Goal: Task Accomplishment & Management: Manage account settings

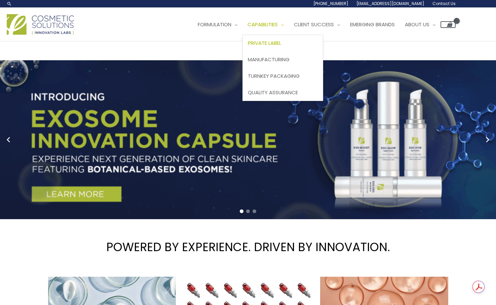
click at [248, 46] on span "Private Label" at bounding box center [264, 42] width 33 height 7
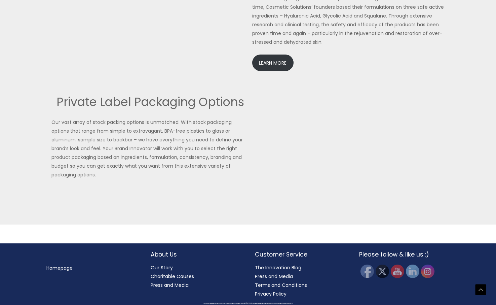
scroll to position [1616, 0]
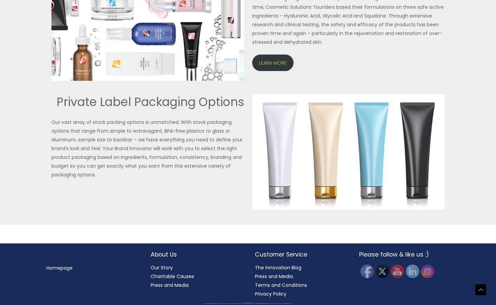
click at [263, 71] on link "LEARN MORE" at bounding box center [272, 62] width 41 height 16
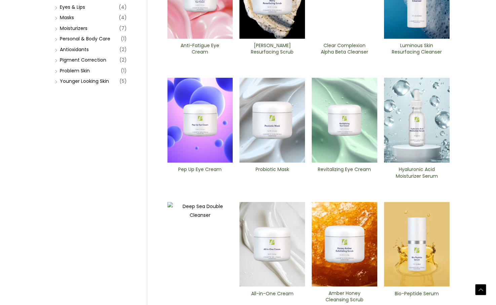
scroll to position [147, 0]
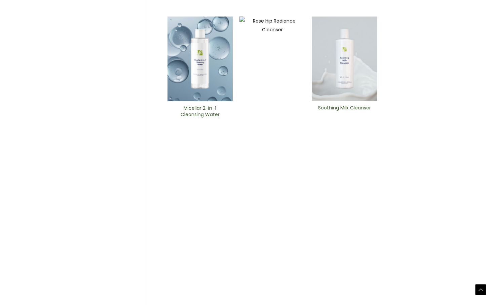
scroll to position [242, 0]
click at [202, 118] on h2 "Micellar 2-in-1 Cleansing Water" at bounding box center [200, 112] width 54 height 13
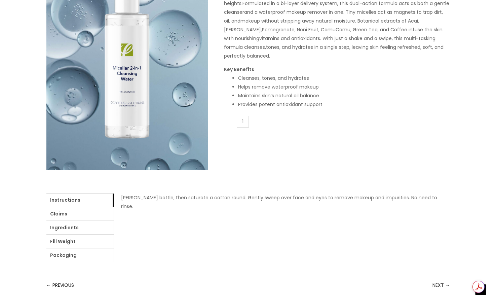
scroll to position [130, 0]
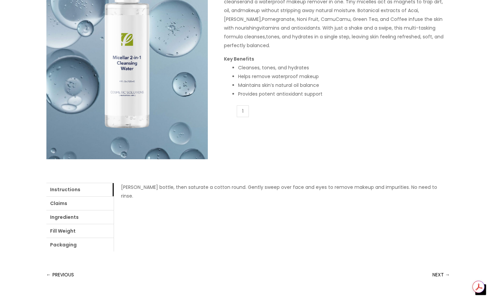
drag, startPoint x: 339, startPoint y: 139, endPoint x: 267, endPoint y: 141, distance: 72.3
copy span "Micellar 2-in-1 Cleansing Water"
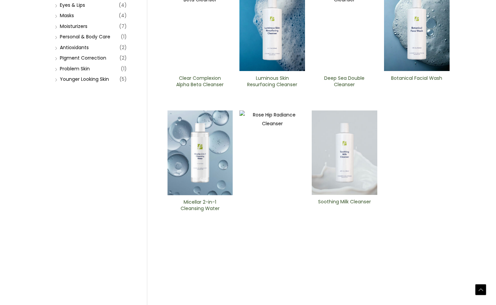
scroll to position [159, 0]
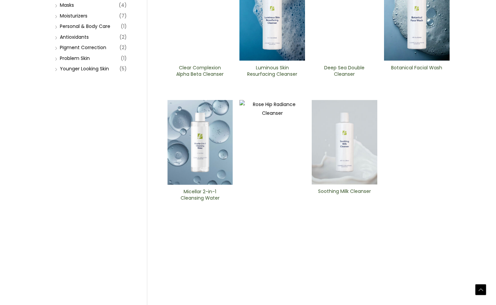
click at [208, 61] on img at bounding box center [200, 18] width 66 height 85
click at [343, 61] on img at bounding box center [345, 18] width 66 height 85
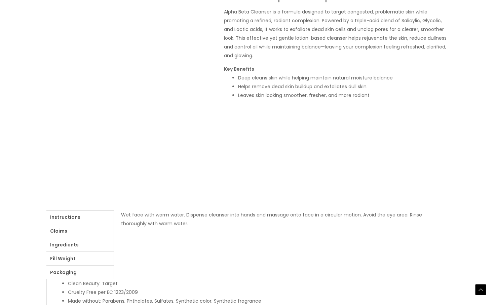
scroll to position [114, 0]
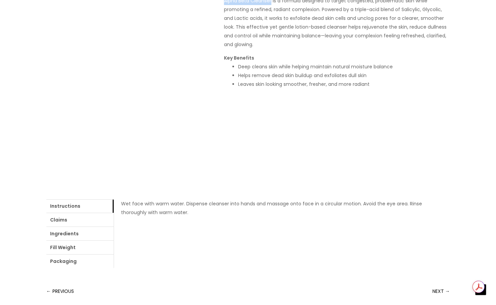
drag, startPoint x: 272, startPoint y: 156, endPoint x: 225, endPoint y: 157, distance: 47.4
click at [225, 49] on p "Alpha Beta Cleanser is a formula designed to target congested, problematic skin…" at bounding box center [337, 22] width 226 height 52
copy p "Alpha Beta Cleanser"
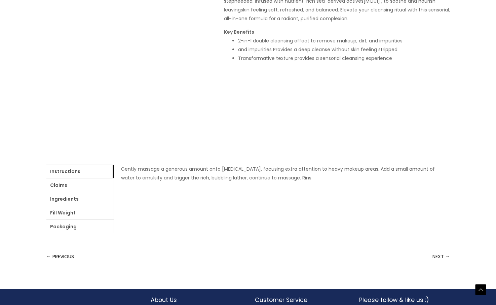
scroll to position [149, 0]
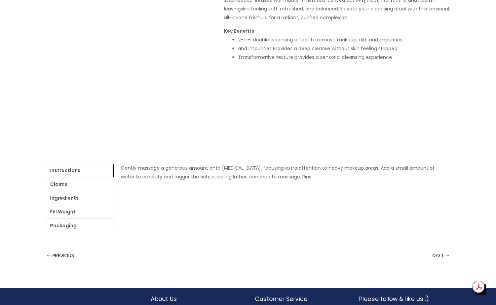
drag, startPoint x: 225, startPoint y: 105, endPoint x: 360, endPoint y: 107, distance: 135.2
copy h1 "Deep Sea Double Cleanser"
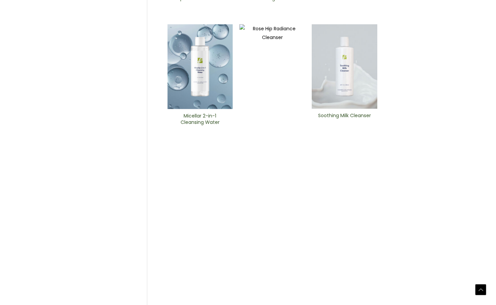
scroll to position [235, 0]
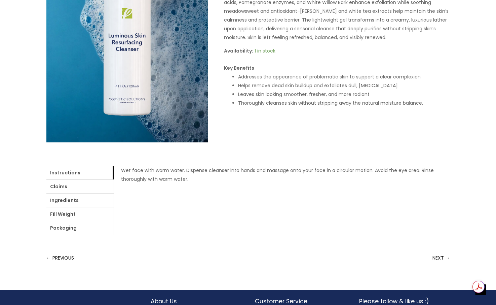
scroll to position [148, 0]
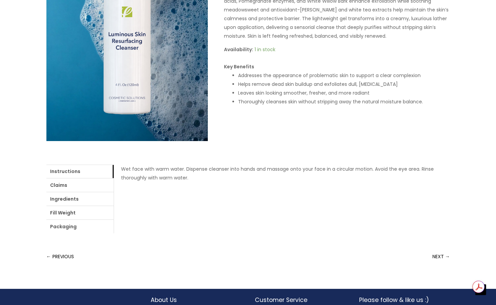
drag, startPoint x: 224, startPoint y: 107, endPoint x: 404, endPoint y: 107, distance: 180.2
copy h1 "Luminous Skin Resurfacing ​Cleanser"
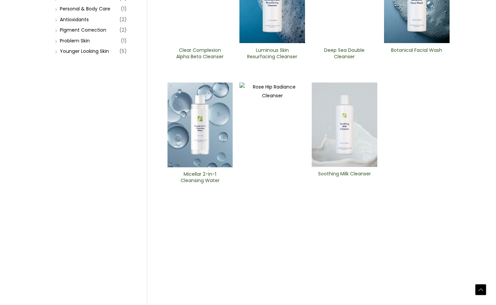
scroll to position [177, 0]
click at [407, 60] on h2 "Botanical Facial Wash" at bounding box center [417, 53] width 54 height 13
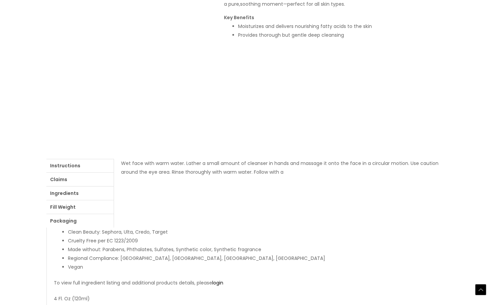
scroll to position [155, 0]
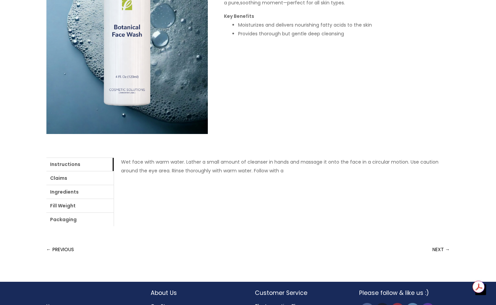
drag, startPoint x: 337, startPoint y: 101, endPoint x: 224, endPoint y: 102, distance: 113.0
copy h1 "Botanical Facial Wash"
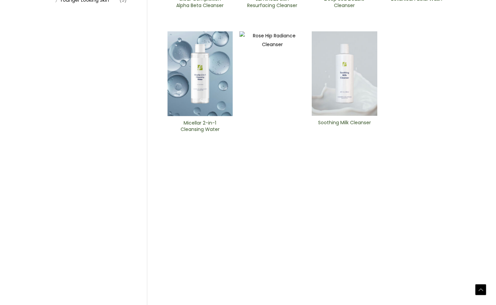
scroll to position [228, 0]
click at [265, 219] on img at bounding box center [272, 283] width 66 height 504
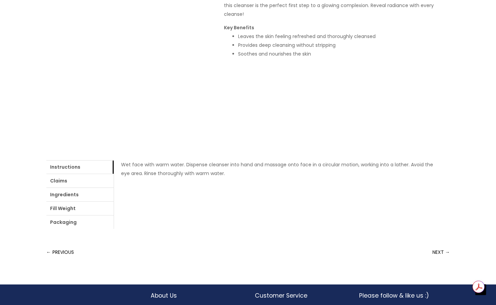
scroll to position [153, 0]
drag, startPoint x: 322, startPoint y: 117, endPoint x: 387, endPoint y: 114, distance: 65.6
copy p "Rose Hip Radiance Cleanser"
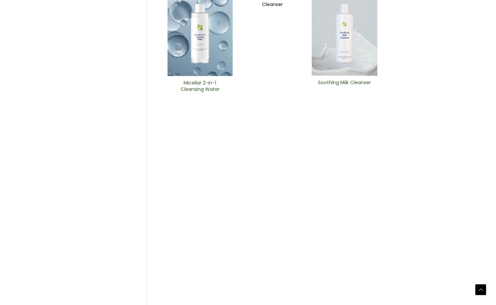
scroll to position [270, 0]
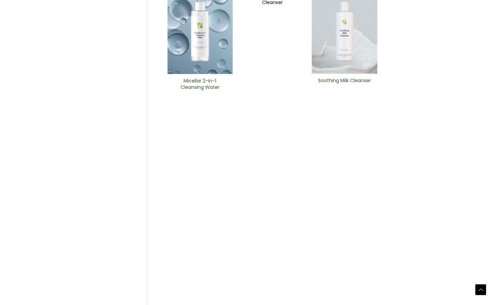
click at [346, 74] on img at bounding box center [345, 31] width 66 height 84
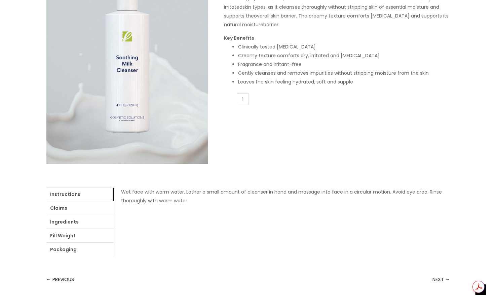
scroll to position [126, 0]
drag, startPoint x: 338, startPoint y: 131, endPoint x: 225, endPoint y: 134, distance: 113.0
copy h1 "Soothing Milk Cleanser"
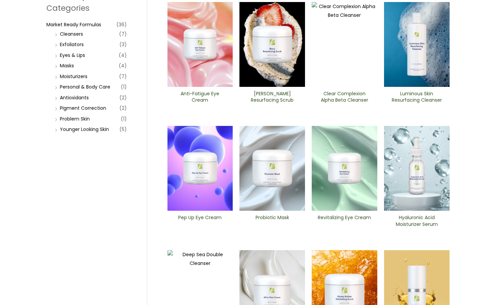
scroll to position [114, 0]
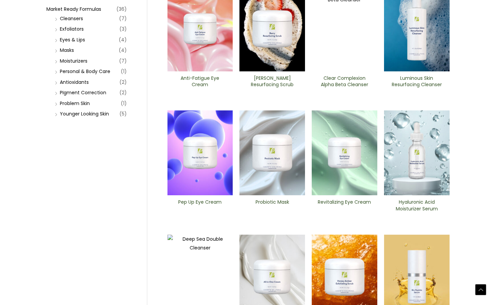
type input "foam"
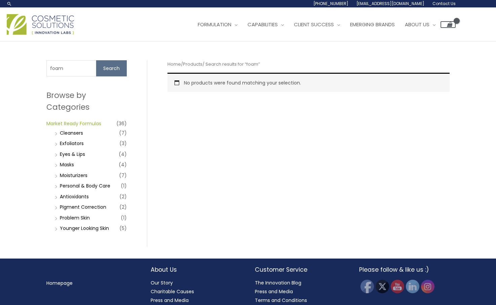
click at [89, 122] on link "Market Ready Formulas" at bounding box center [73, 123] width 55 height 7
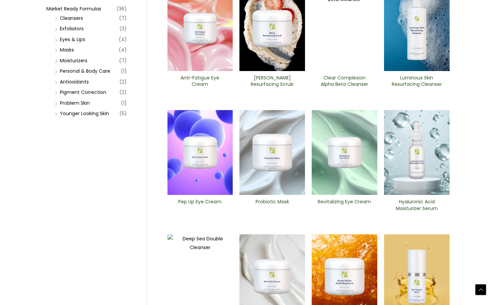
scroll to position [115, 0]
click at [64, 53] on link "Masks" at bounding box center [67, 49] width 14 height 7
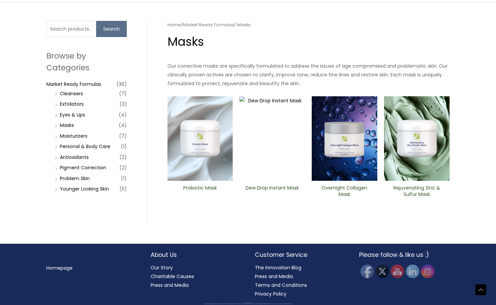
scroll to position [190, 0]
click at [75, 107] on link "Exfoliators" at bounding box center [72, 104] width 24 height 7
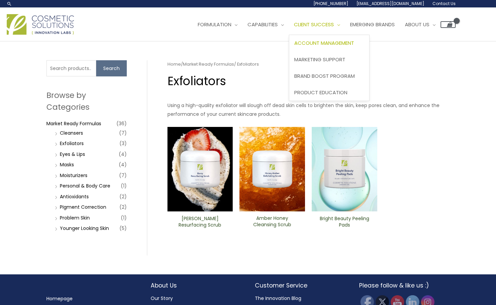
click at [294, 46] on span "Account Management" at bounding box center [324, 42] width 60 height 7
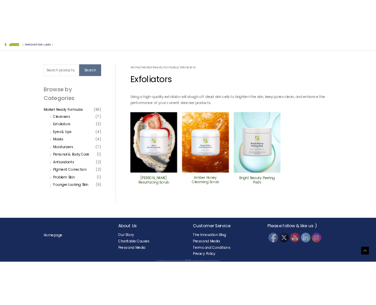
scroll to position [172, 0]
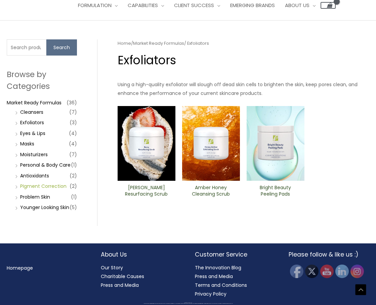
click at [57, 189] on link "PIgment Correction" at bounding box center [43, 186] width 46 height 7
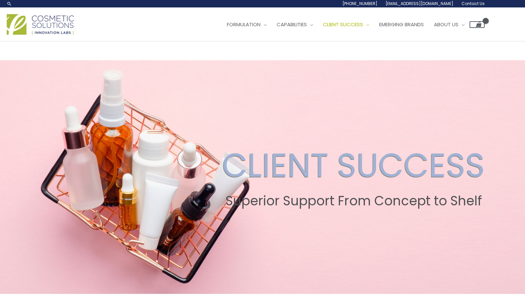
click at [35, 35] on img at bounding box center [40, 24] width 67 height 21
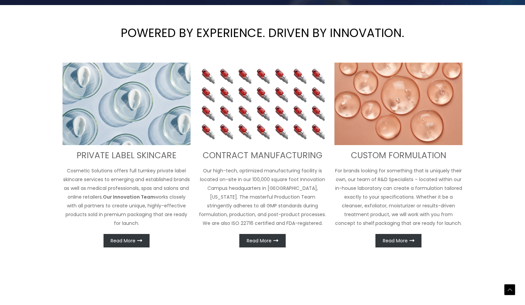
scroll to position [224, 0]
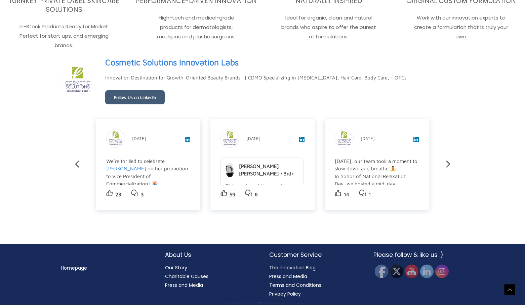
scroll to position [1285, 0]
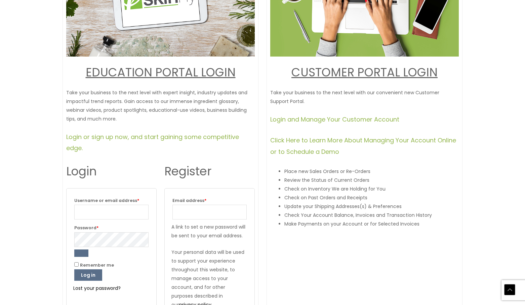
scroll to position [185, 0]
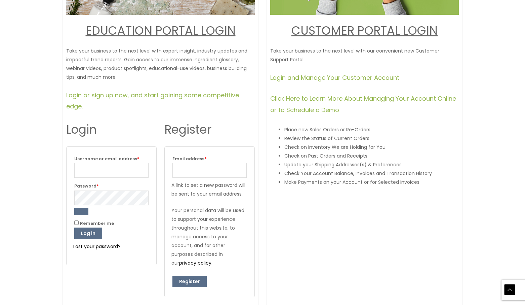
click at [339, 39] on link "CUSTOMER PORTAL LOGI" at bounding box center [360, 30] width 138 height 16
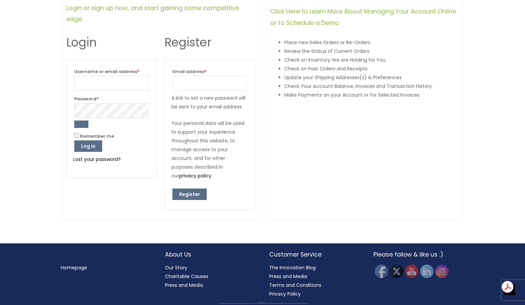
scroll to position [302, 0]
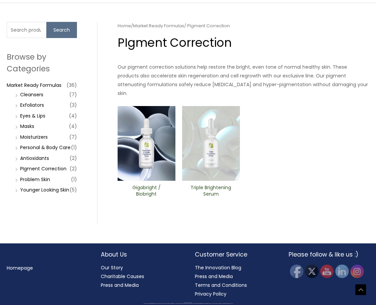
scroll to position [268, 0]
click at [222, 193] on h2 "Triple ​Brightening Serum" at bounding box center [211, 190] width 46 height 13
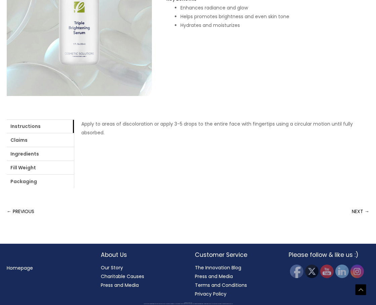
scroll to position [372, 0]
click at [74, 160] on link "Ingredients" at bounding box center [40, 153] width 67 height 13
click at [240, 127] on link "login" at bounding box center [245, 123] width 11 height 7
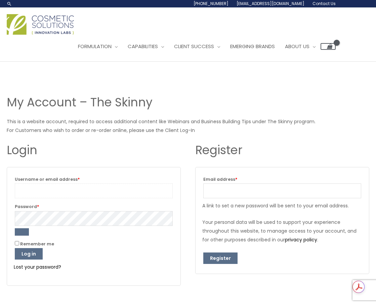
click at [132, 183] on input "Username or email address * Required" at bounding box center [94, 190] width 158 height 15
type input "[EMAIL_ADDRESS][DOMAIN_NAME]"
click at [28, 248] on button "Log in" at bounding box center [29, 253] width 28 height 11
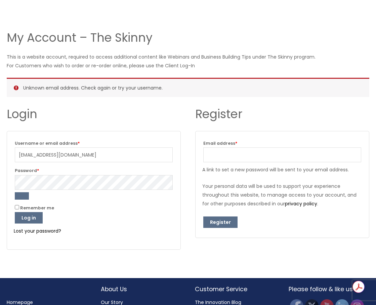
scroll to position [65, 0]
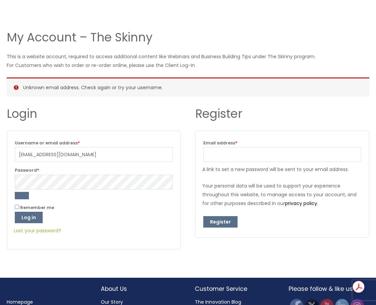
click at [40, 227] on link "Lost your password?" at bounding box center [37, 230] width 47 height 7
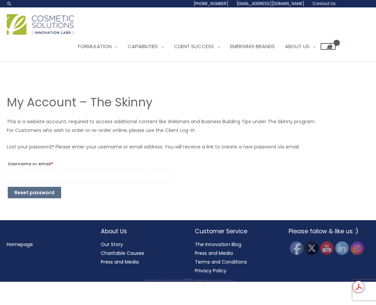
click at [96, 168] on input "Username or email * Required" at bounding box center [92, 175] width 168 height 15
type input "[EMAIL_ADDRESS][DOMAIN_NAME]"
click at [43, 187] on button "Reset password" at bounding box center [34, 192] width 53 height 11
